Goal: Find specific page/section: Find specific page/section

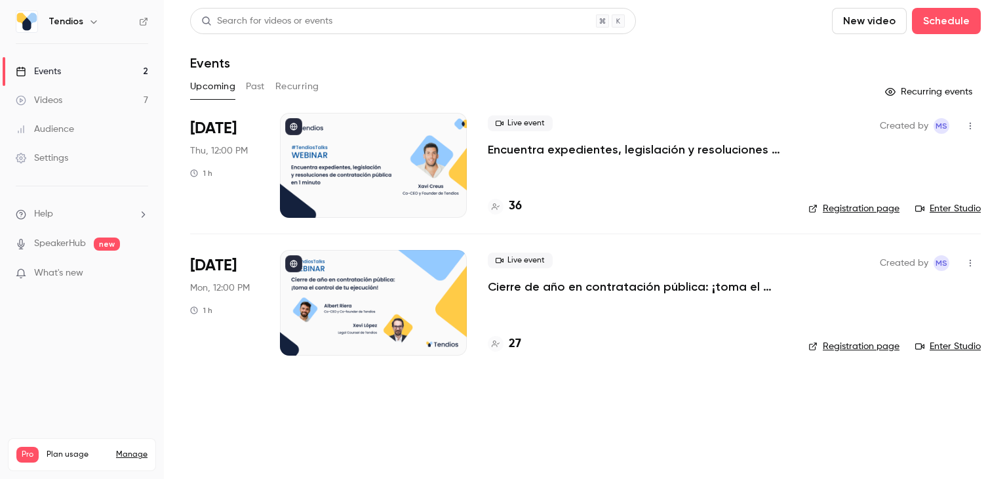
click at [262, 87] on button "Past" at bounding box center [255, 86] width 19 height 21
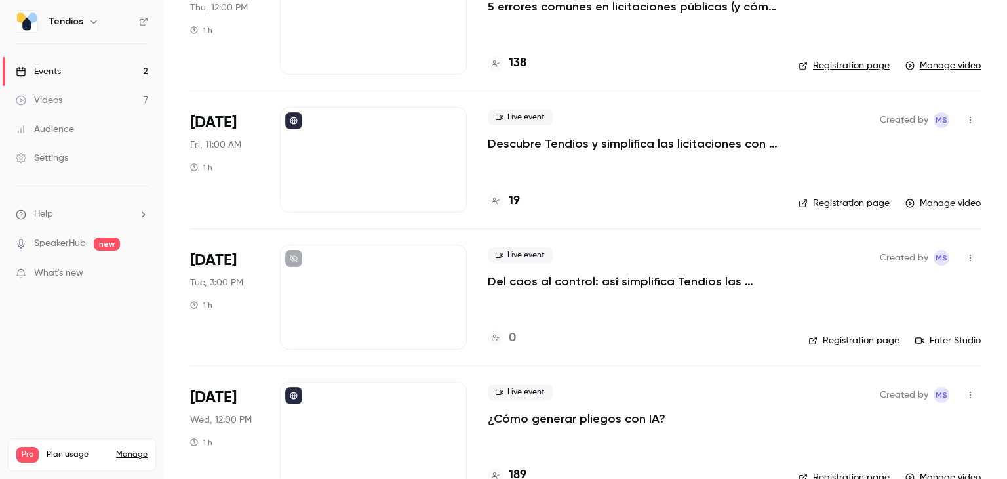
scroll to position [586, 0]
